Goal: Task Accomplishment & Management: Complete application form

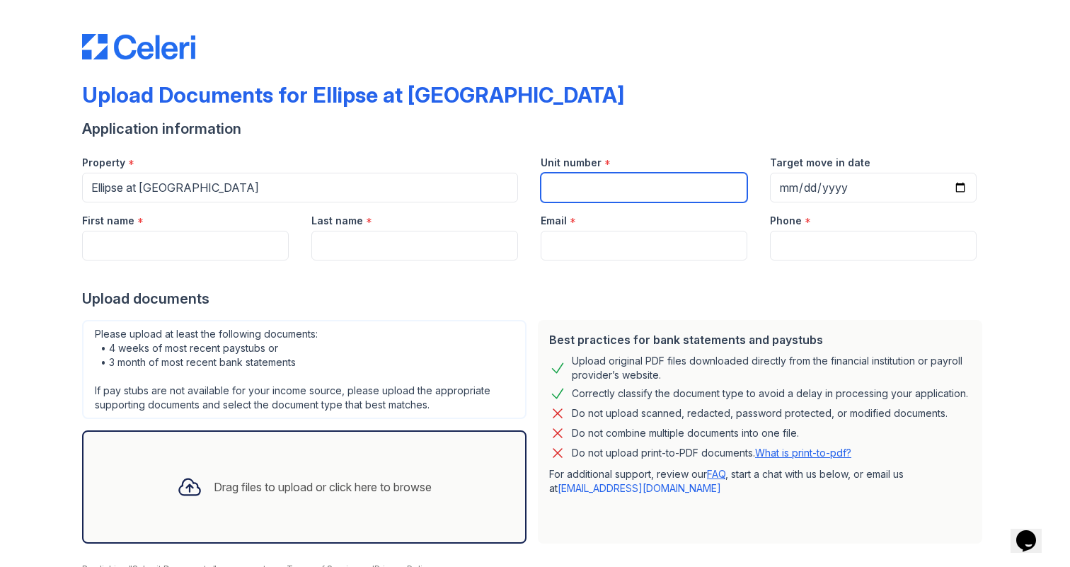
click at [619, 190] on input "Unit number" at bounding box center [644, 188] width 207 height 30
type input "826-23"
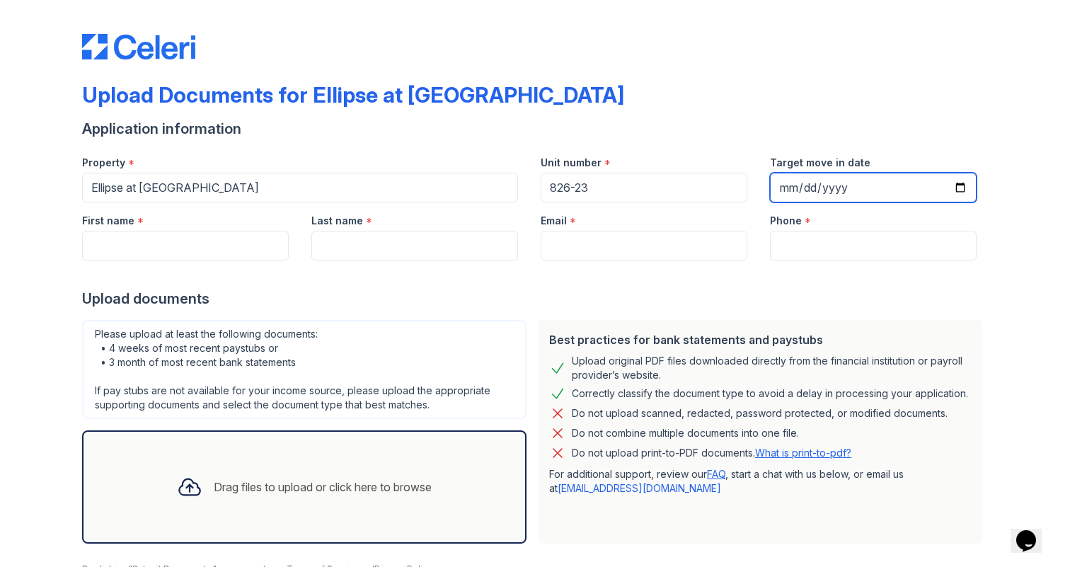
click at [787, 192] on input "Target move in date" at bounding box center [873, 188] width 207 height 30
type input "[DATE]"
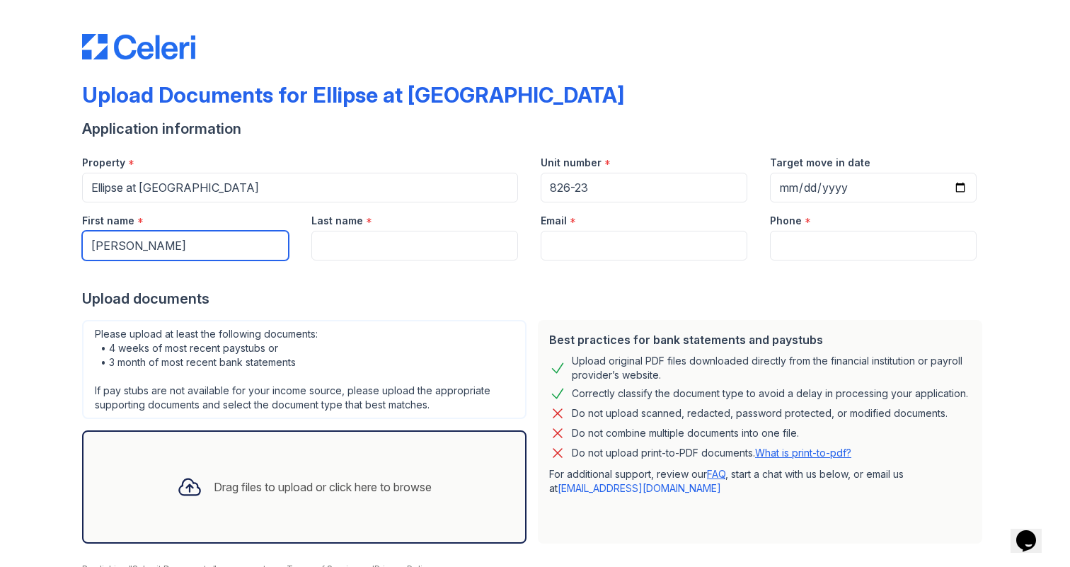
type input "[PERSON_NAME]"
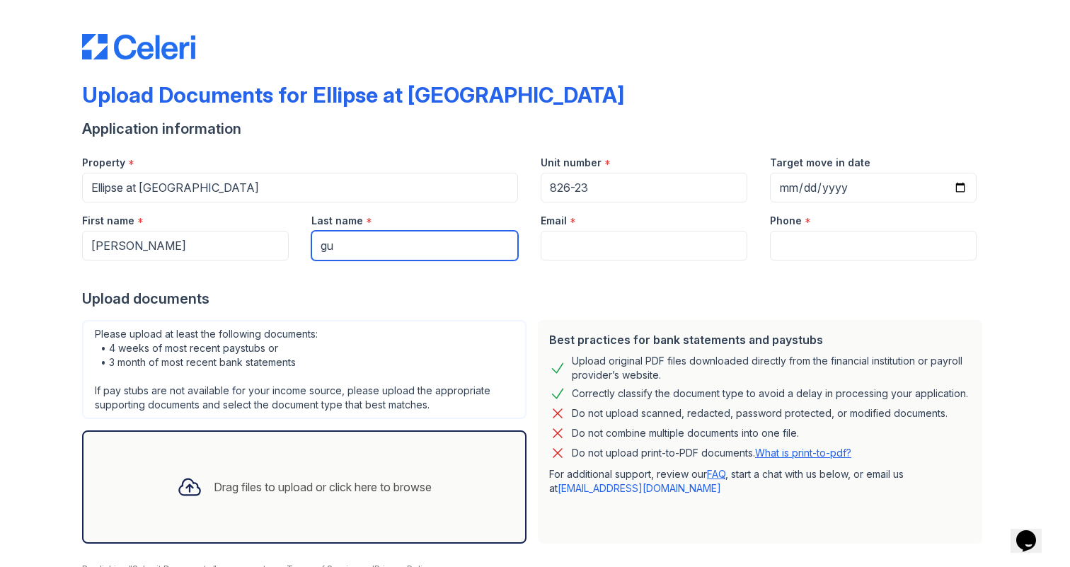
type input "g"
type input "[PERSON_NAME]"
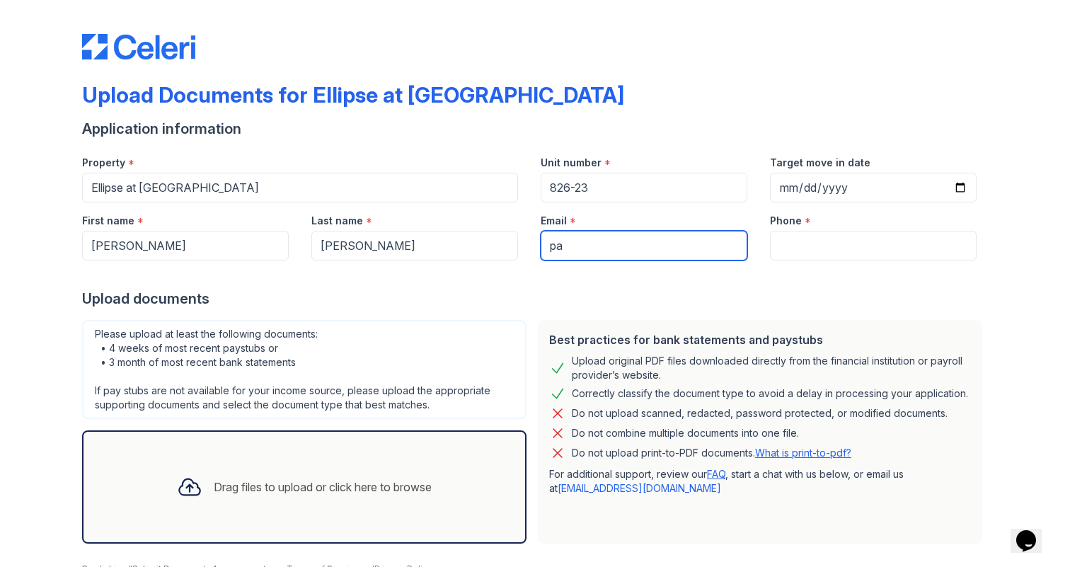
type input "p"
type input "[EMAIL_ADDRESS][DOMAIN_NAME]"
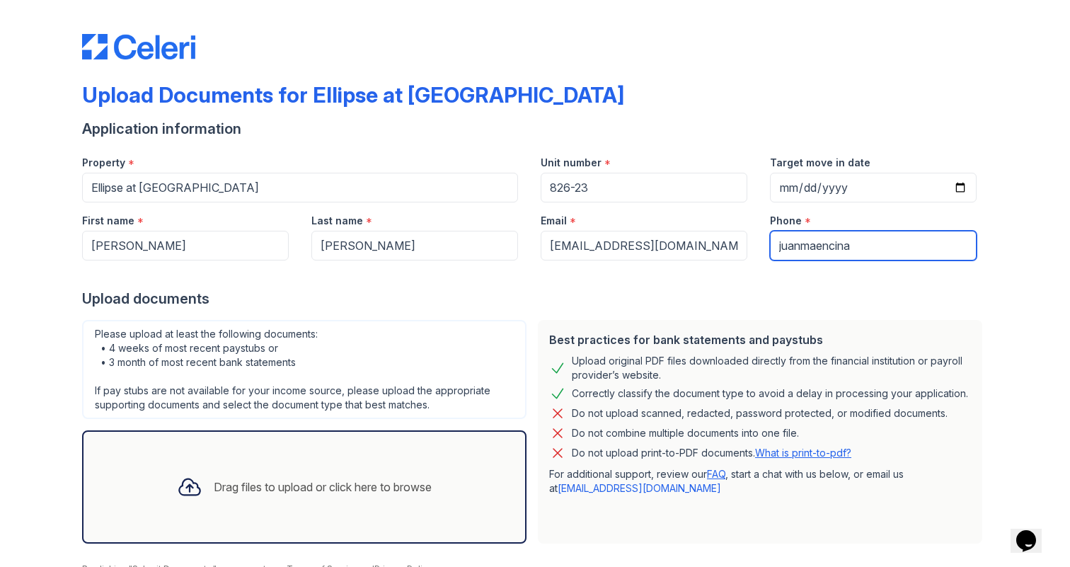
type input "juanmaencinas"
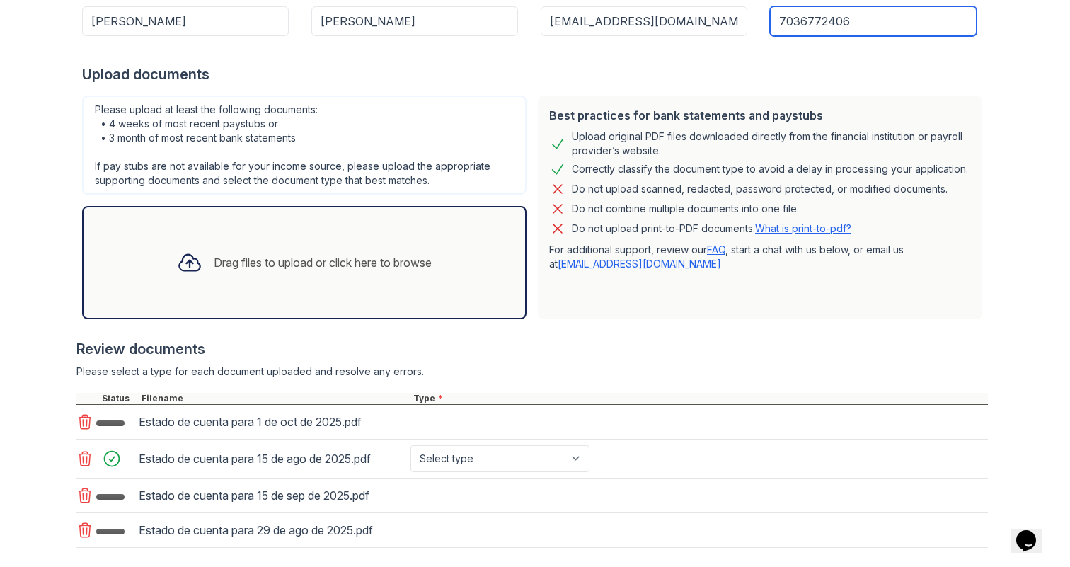
scroll to position [312, 0]
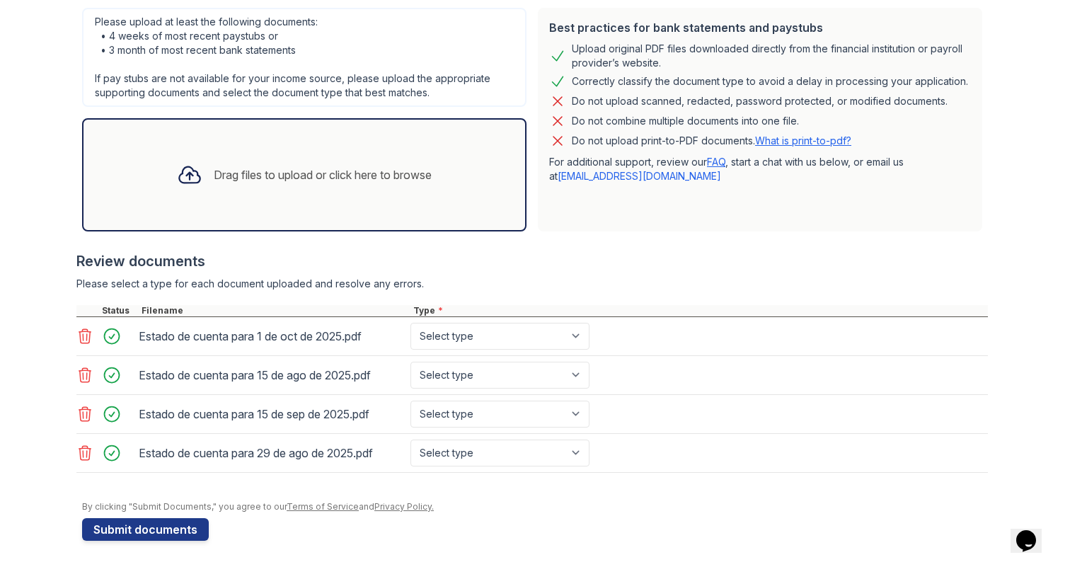
type input "7036772406"
select select "paystub"
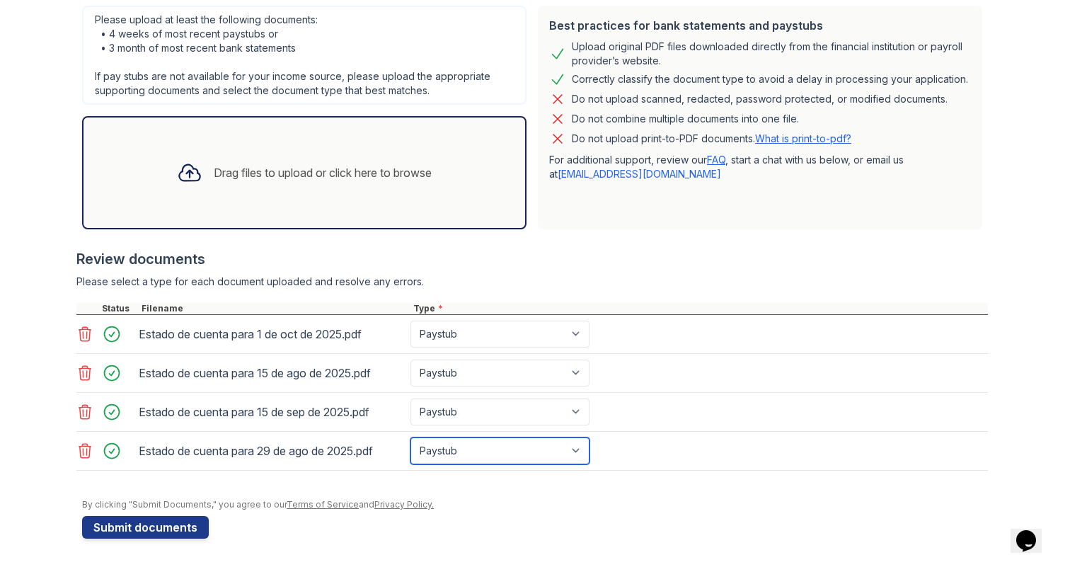
scroll to position [314, 0]
click at [142, 526] on button "Submit documents" at bounding box center [145, 527] width 127 height 23
